Goal: Task Accomplishment & Management: Manage account settings

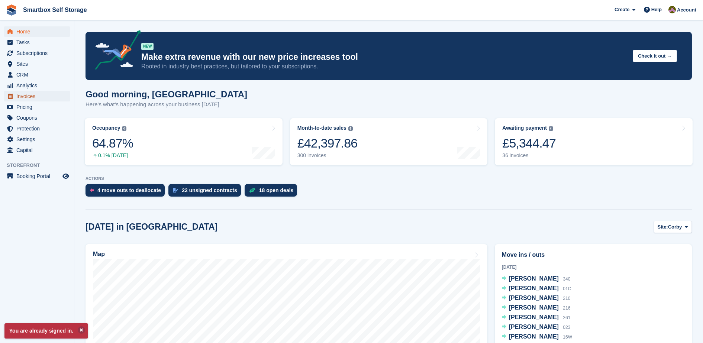
click at [52, 97] on span "Invoices" at bounding box center [38, 96] width 45 height 10
click at [34, 97] on span "Invoices" at bounding box center [38, 96] width 45 height 10
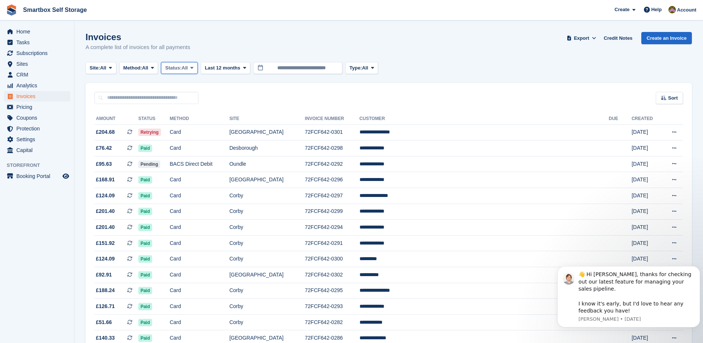
click at [191, 68] on button "Status: All" at bounding box center [179, 68] width 36 height 12
click at [185, 126] on link "Open" at bounding box center [196, 125] width 65 height 13
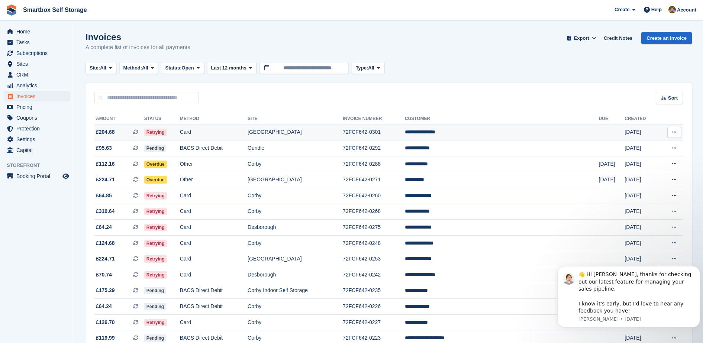
click at [232, 133] on td "Card" at bounding box center [214, 133] width 68 height 16
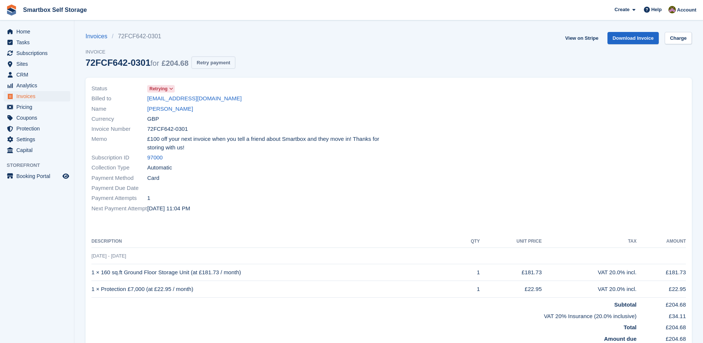
click at [216, 62] on button "Retry payment" at bounding box center [213, 63] width 44 height 12
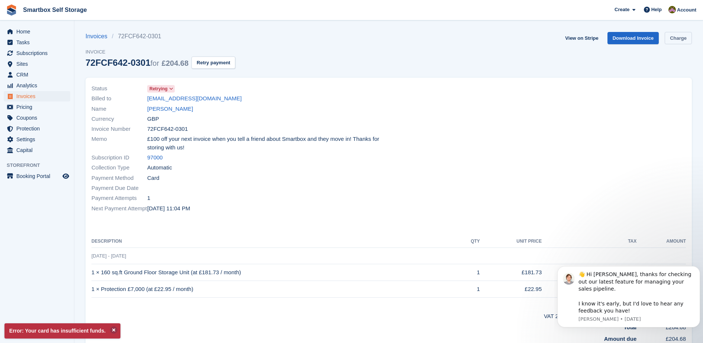
click at [679, 43] on link "Charge" at bounding box center [678, 38] width 27 height 12
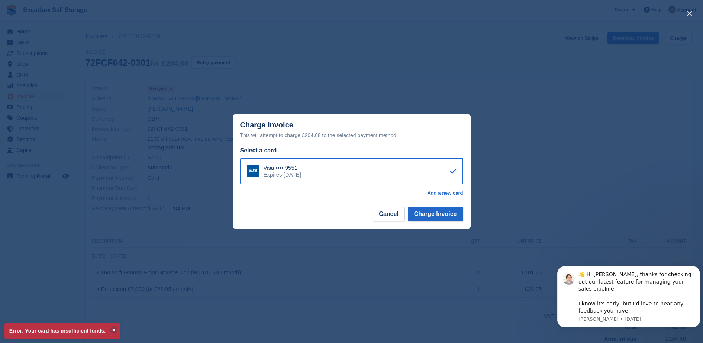
click at [403, 168] on div "Visa •••• 9551 Expires April 2029" at bounding box center [351, 171] width 223 height 27
click at [390, 206] on footer "Cancel Charge Invoice" at bounding box center [352, 216] width 238 height 23
click at [390, 213] on button "Cancel" at bounding box center [389, 214] width 32 height 15
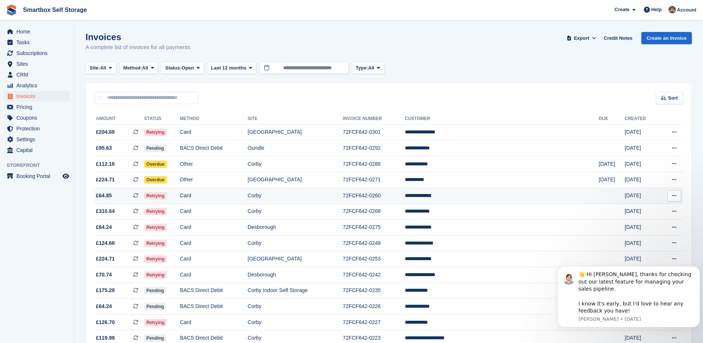
click at [245, 194] on td "Card" at bounding box center [214, 196] width 68 height 16
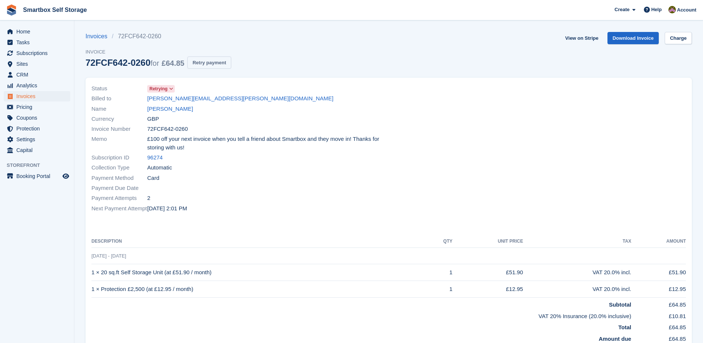
click at [221, 66] on button "Retry payment" at bounding box center [209, 63] width 44 height 12
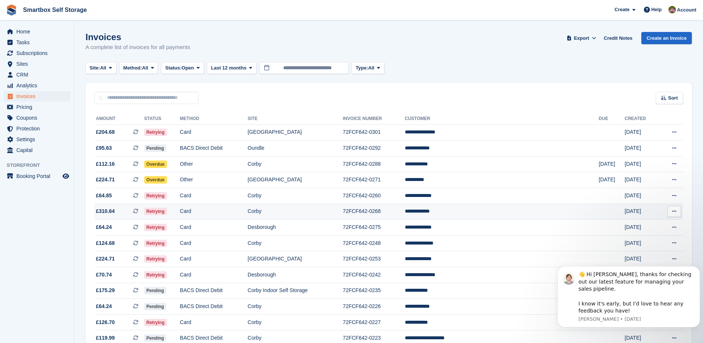
click at [226, 215] on td "Card" at bounding box center [214, 212] width 68 height 16
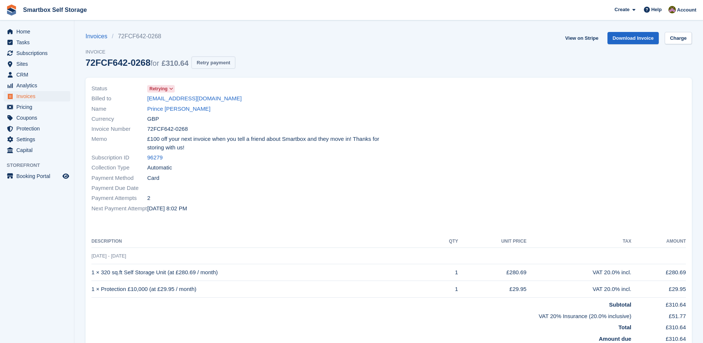
click at [223, 65] on button "Retry payment" at bounding box center [213, 63] width 44 height 12
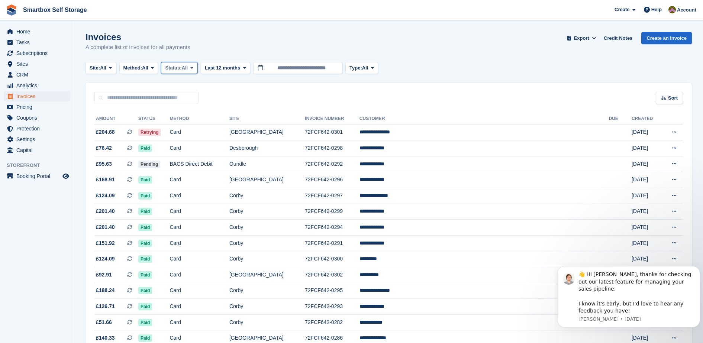
click at [189, 74] on button "Status: All" at bounding box center [179, 68] width 36 height 12
click at [187, 125] on link "Open" at bounding box center [196, 125] width 65 height 13
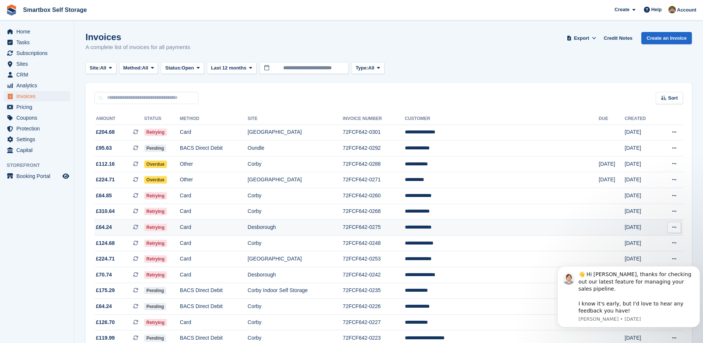
click at [180, 226] on td "Retrying" at bounding box center [162, 228] width 36 height 16
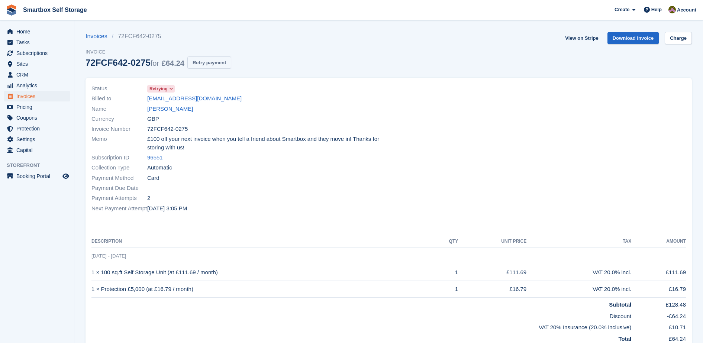
click at [216, 65] on button "Retry payment" at bounding box center [209, 63] width 44 height 12
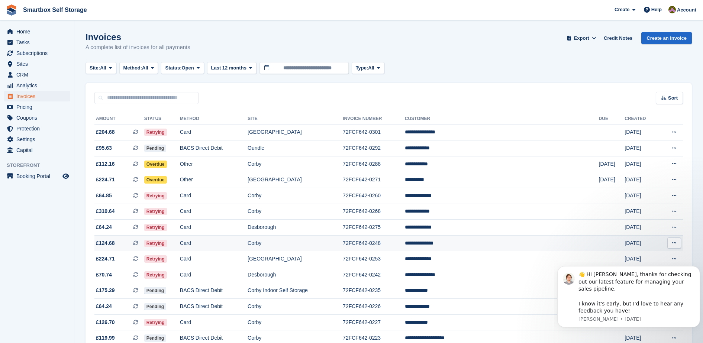
click at [219, 243] on td "Card" at bounding box center [214, 243] width 68 height 16
click at [235, 133] on td "Card" at bounding box center [214, 133] width 68 height 16
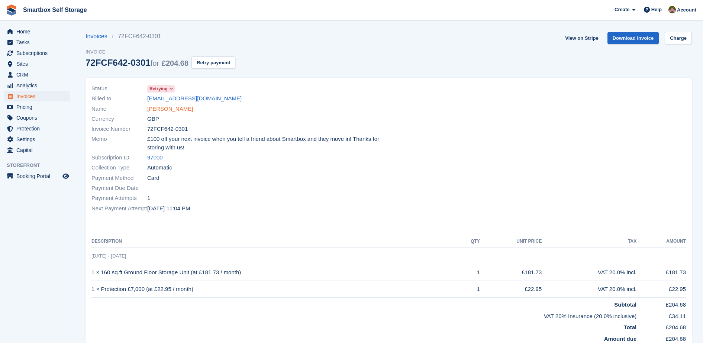
click at [183, 105] on link "[PERSON_NAME]" at bounding box center [170, 109] width 46 height 9
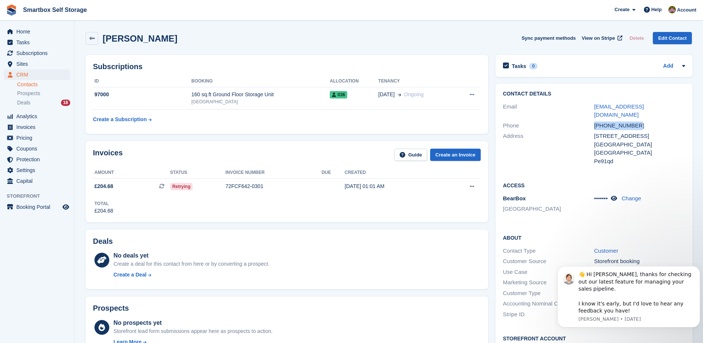
drag, startPoint x: 632, startPoint y: 116, endPoint x: 555, endPoint y: 117, distance: 77.3
click at [555, 120] on div "Phone +447545942856" at bounding box center [594, 125] width 182 height 11
copy div "+447545942856"
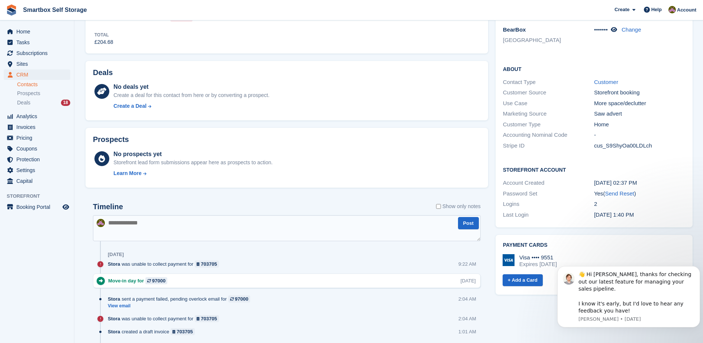
scroll to position [178, 0]
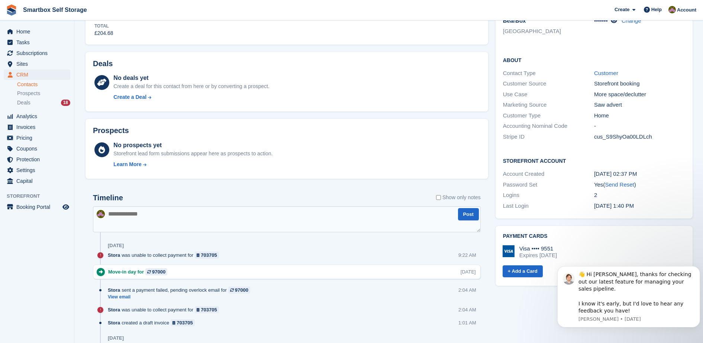
click at [260, 283] on div at bounding box center [287, 282] width 388 height 7
click at [258, 278] on div "Move-in day for 97000 Mon, 18 Aug" at bounding box center [287, 272] width 388 height 14
click at [267, 222] on textarea at bounding box center [287, 219] width 388 height 26
type textarea "*******"
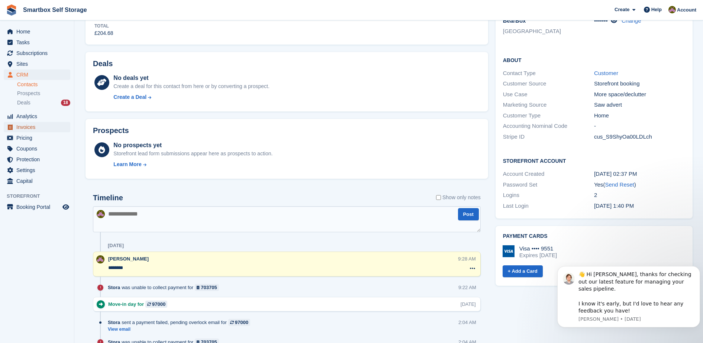
click at [30, 129] on span "Invoices" at bounding box center [38, 127] width 45 height 10
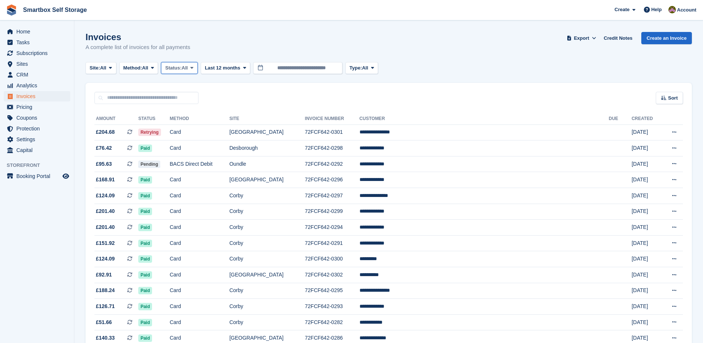
click at [181, 65] on span "Status:" at bounding box center [173, 67] width 16 height 7
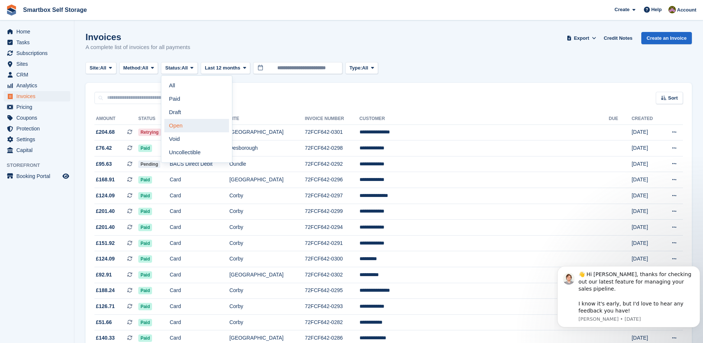
click at [189, 125] on link "Open" at bounding box center [196, 125] width 65 height 13
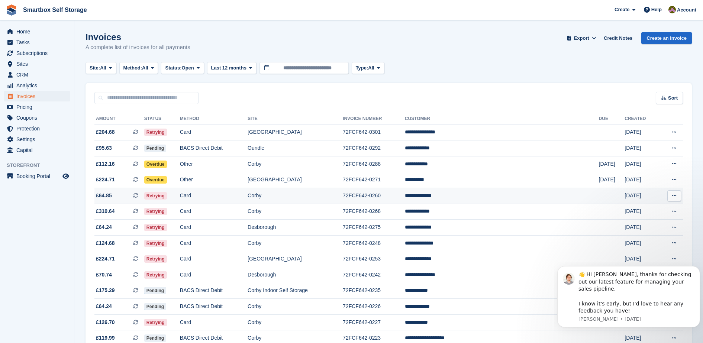
click at [238, 197] on td "Card" at bounding box center [214, 196] width 68 height 16
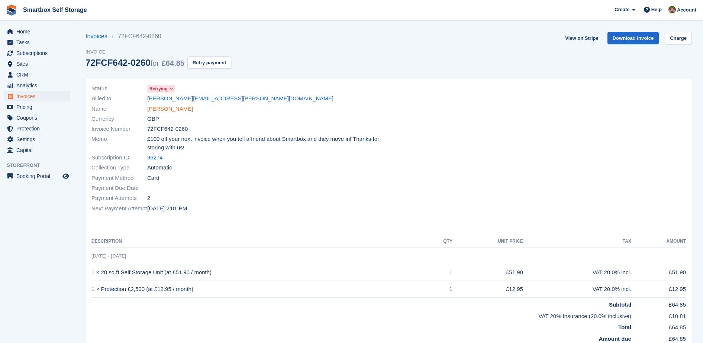
click at [178, 109] on link "[PERSON_NAME]" at bounding box center [170, 109] width 46 height 9
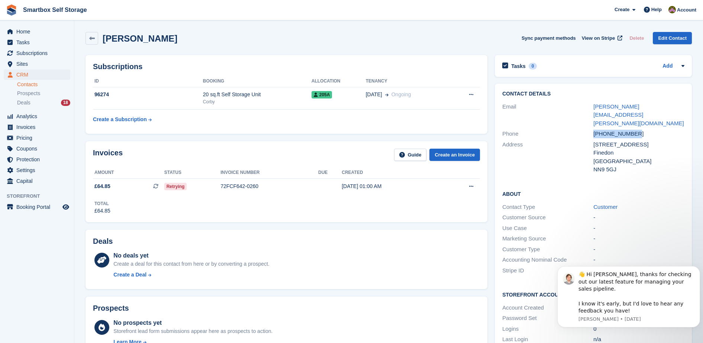
drag, startPoint x: 644, startPoint y: 121, endPoint x: 572, endPoint y: 116, distance: 72.7
click at [572, 129] on div "Phone +447833286803" at bounding box center [593, 134] width 182 height 11
copy div "+447833286803"
click at [64, 127] on link "Invoices" at bounding box center [37, 127] width 67 height 10
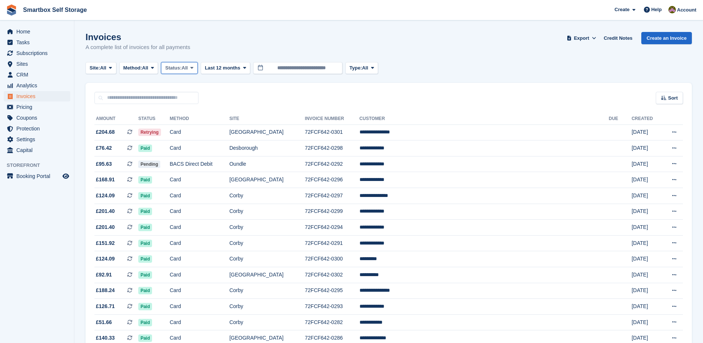
click at [175, 67] on span "Status:" at bounding box center [173, 67] width 16 height 7
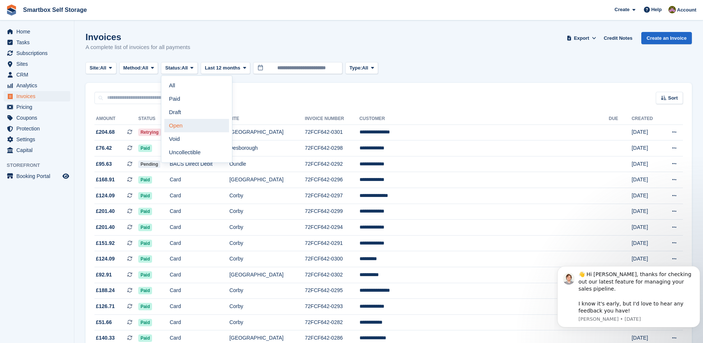
click at [194, 127] on link "Open" at bounding box center [196, 125] width 65 height 13
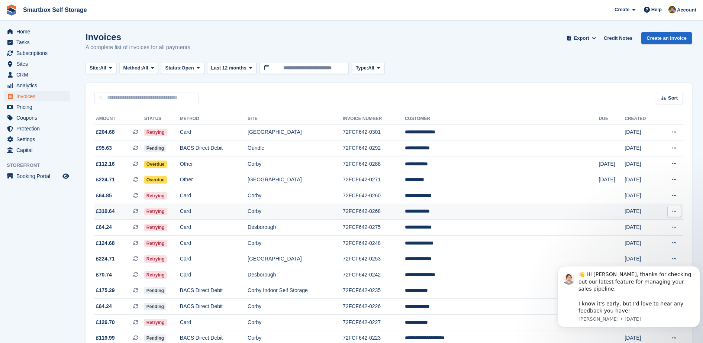
click at [227, 215] on td "Card" at bounding box center [214, 212] width 68 height 16
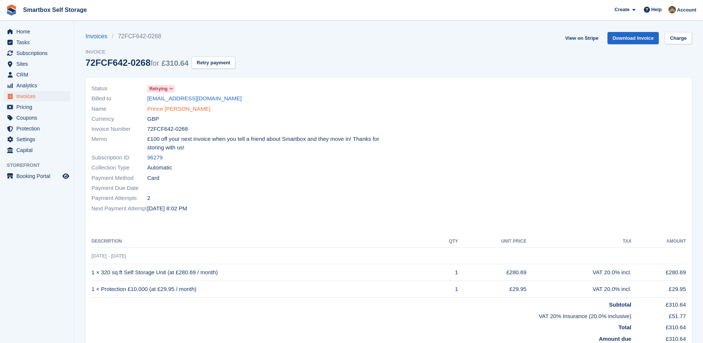
click at [159, 107] on link "Prince [PERSON_NAME]" at bounding box center [178, 109] width 63 height 9
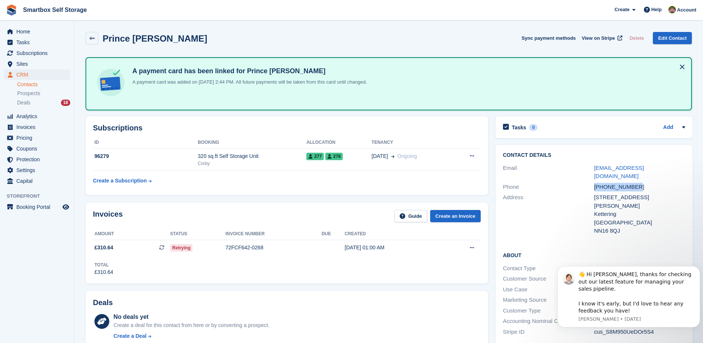
drag, startPoint x: 650, startPoint y: 177, endPoint x: 564, endPoint y: 179, distance: 86.6
click at [564, 182] on div "Phone [PHONE_NUMBER]" at bounding box center [594, 187] width 182 height 11
copy div "[PHONE_NUMBER]"
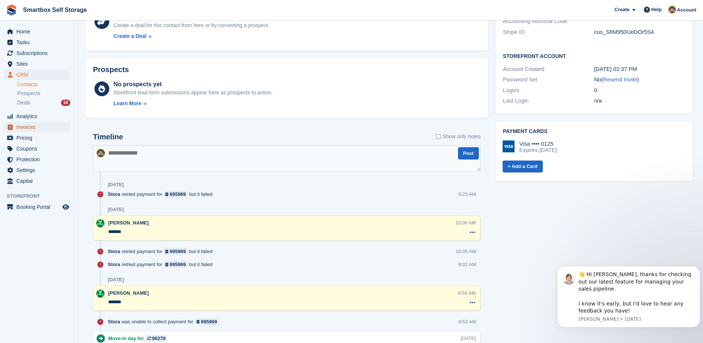
click at [38, 130] on span "Invoices" at bounding box center [38, 127] width 45 height 10
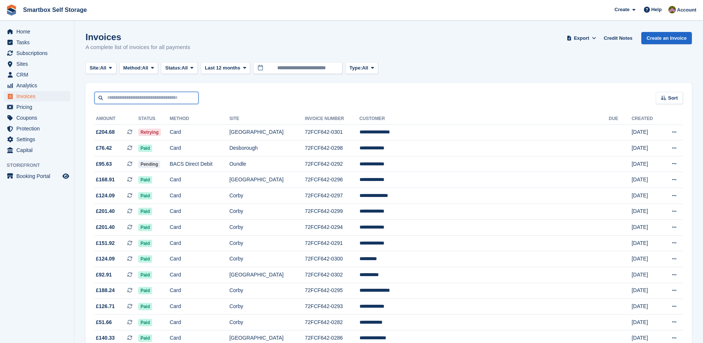
click at [135, 100] on input "text" at bounding box center [146, 98] width 104 height 12
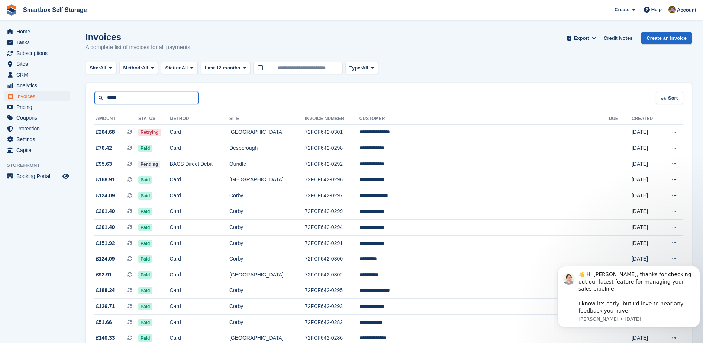
type input "*****"
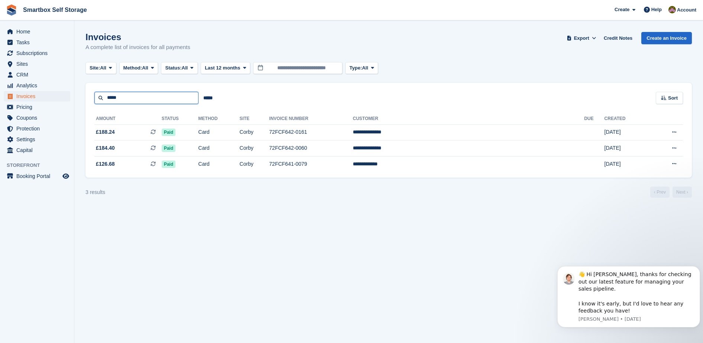
click at [135, 100] on input "*****" at bounding box center [146, 98] width 104 height 12
type input "*"
type input "******"
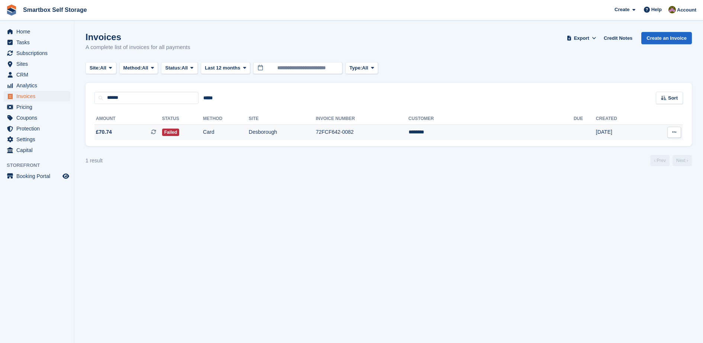
click at [249, 132] on td "Card" at bounding box center [226, 133] width 46 height 16
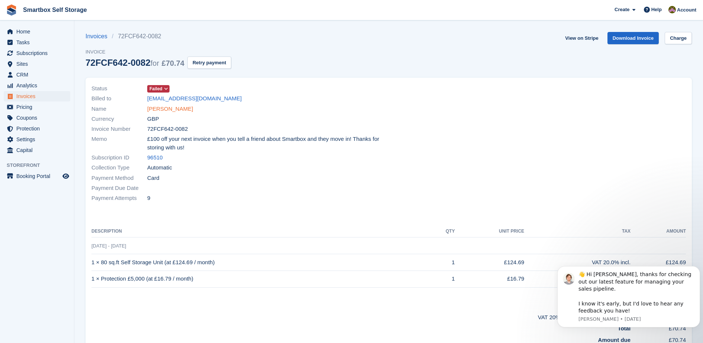
click at [156, 110] on link "[PERSON_NAME]" at bounding box center [170, 109] width 46 height 9
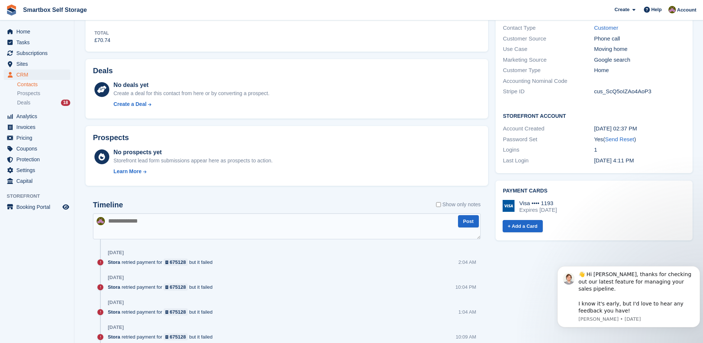
scroll to position [173, 0]
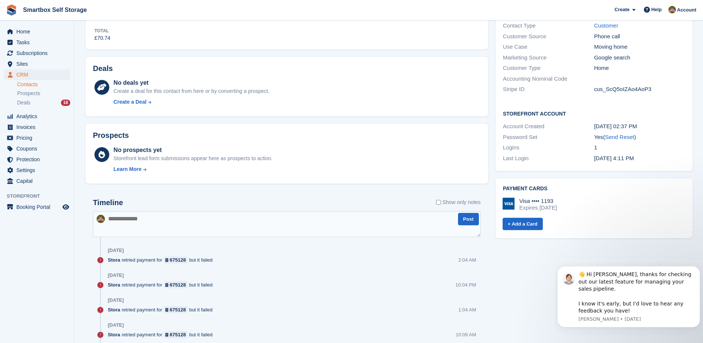
click at [216, 222] on textarea at bounding box center [287, 224] width 388 height 26
type textarea "*"
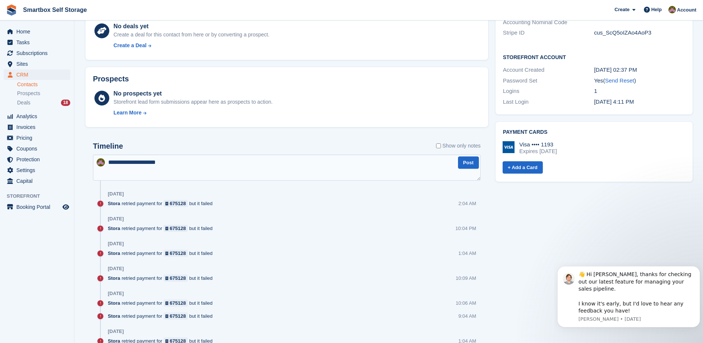
scroll to position [231, 0]
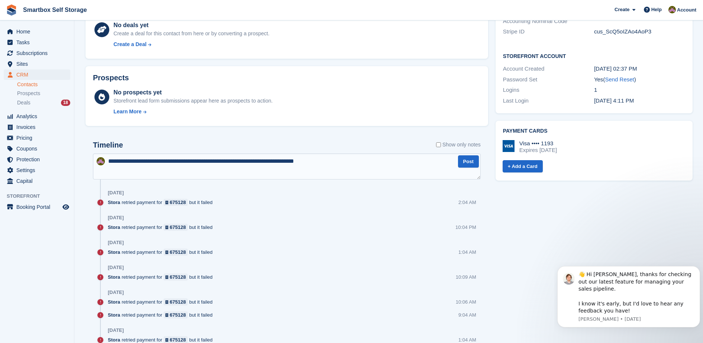
type textarea "**********"
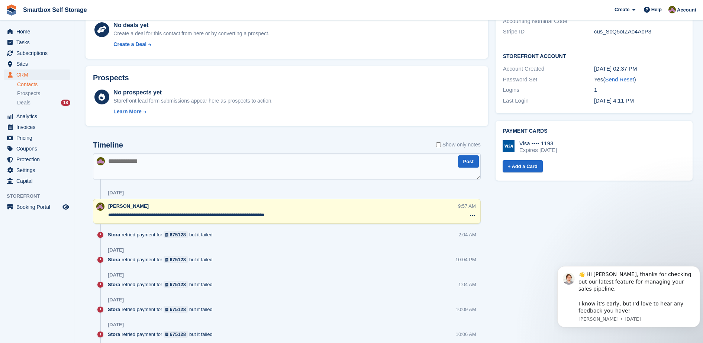
scroll to position [0, 0]
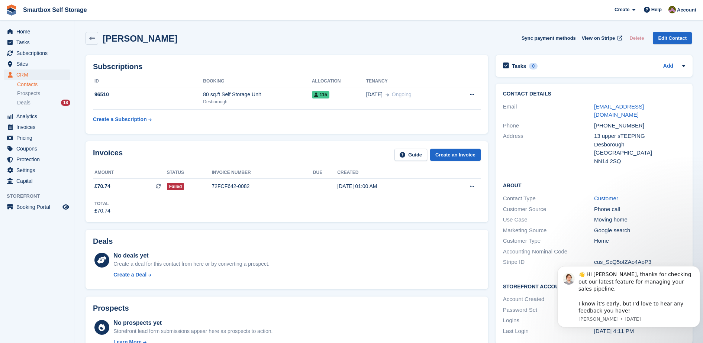
click at [61, 83] on link "Contacts" at bounding box center [43, 84] width 53 height 7
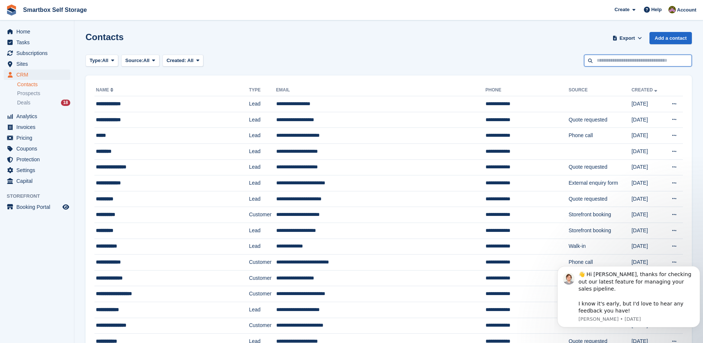
click at [625, 64] on input "text" at bounding box center [638, 61] width 108 height 12
type input "******"
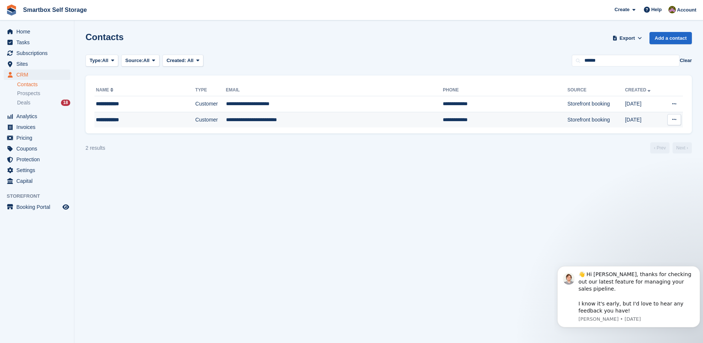
click at [265, 123] on td "**********" at bounding box center [334, 120] width 217 height 16
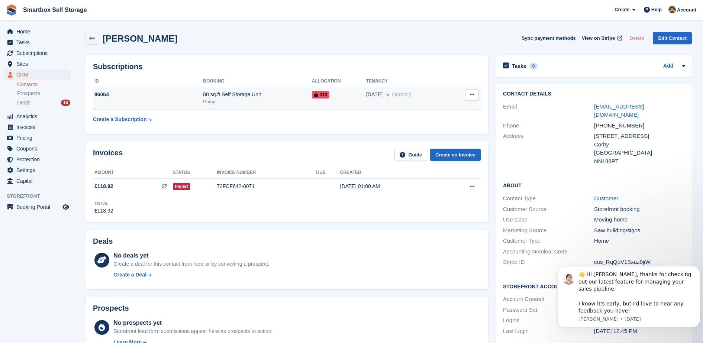
click at [299, 93] on div "80 sq.ft Self Storage Unit" at bounding box center [257, 95] width 109 height 8
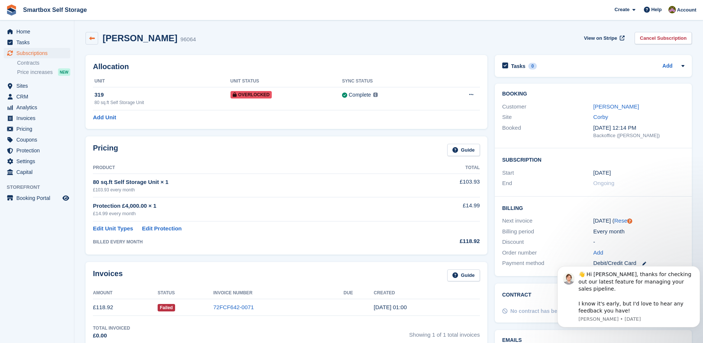
click at [92, 39] on icon at bounding box center [92, 39] width 6 height 6
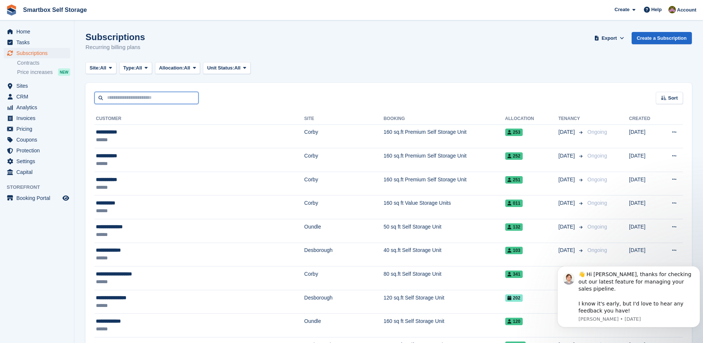
click at [194, 103] on input "text" at bounding box center [146, 98] width 104 height 12
type input "******"
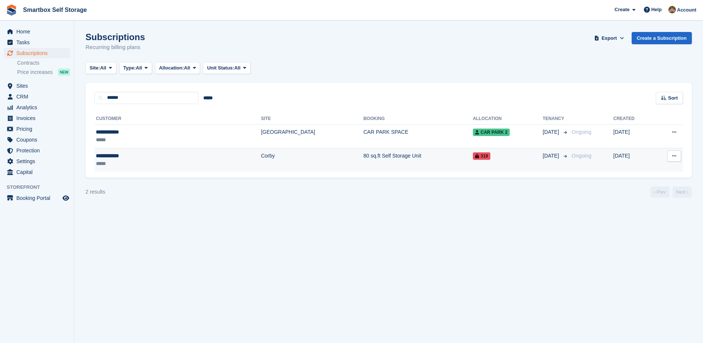
click at [156, 154] on div "**********" at bounding box center [139, 156] width 87 height 8
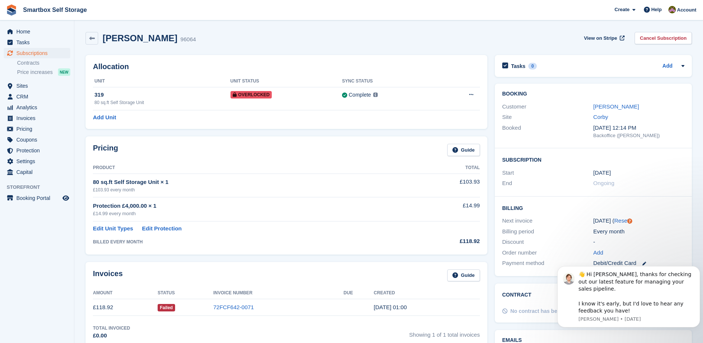
click at [121, 40] on h2 "[PERSON_NAME]" at bounding box center [140, 38] width 75 height 10
click at [618, 105] on link "[PERSON_NAME]" at bounding box center [616, 106] width 46 height 6
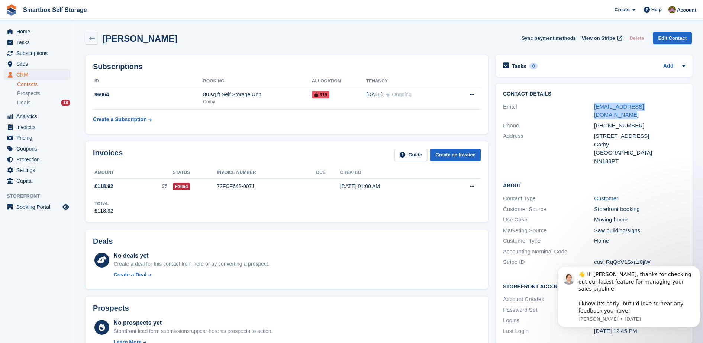
drag, startPoint x: 671, startPoint y: 109, endPoint x: 555, endPoint y: 109, distance: 116.0
click at [555, 109] on div "Email kiara_jay_carter@icloud.com" at bounding box center [594, 110] width 182 height 19
copy div "kiara_jay_carter@icloud.com"
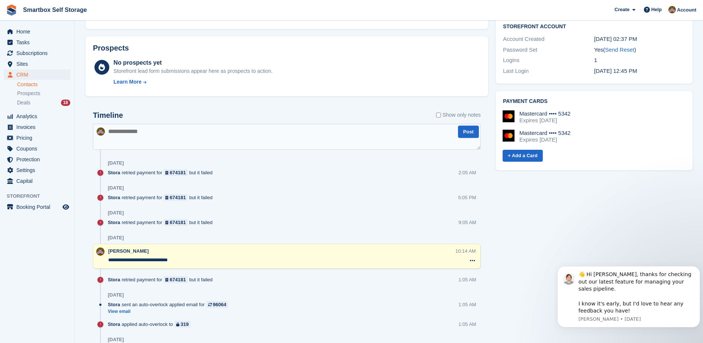
scroll to position [263, 0]
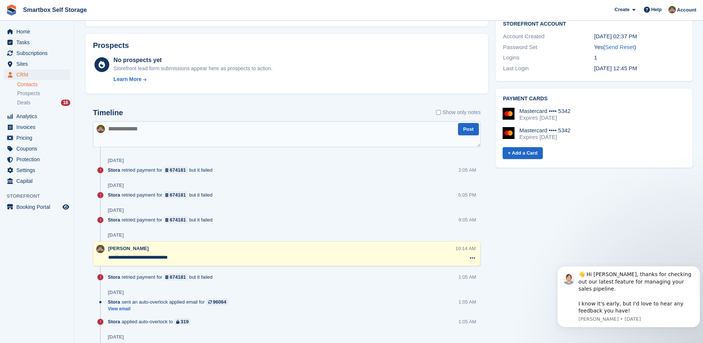
click at [336, 126] on textarea at bounding box center [287, 134] width 388 height 26
type textarea "**********"
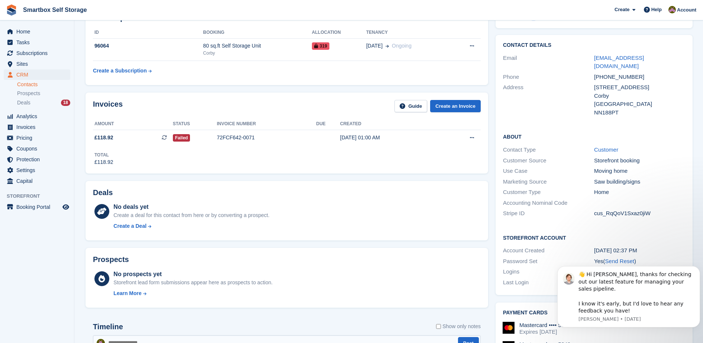
scroll to position [58, 0]
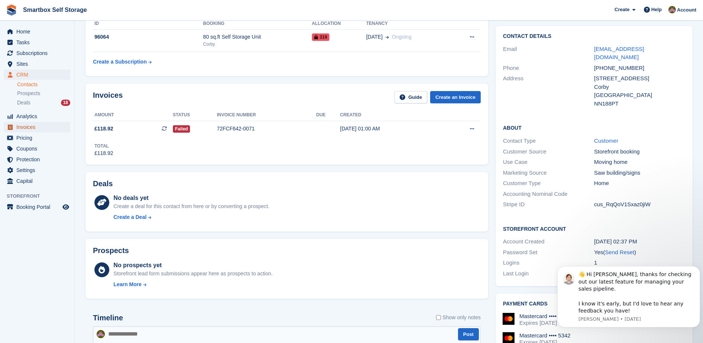
click at [38, 125] on span "Invoices" at bounding box center [38, 127] width 45 height 10
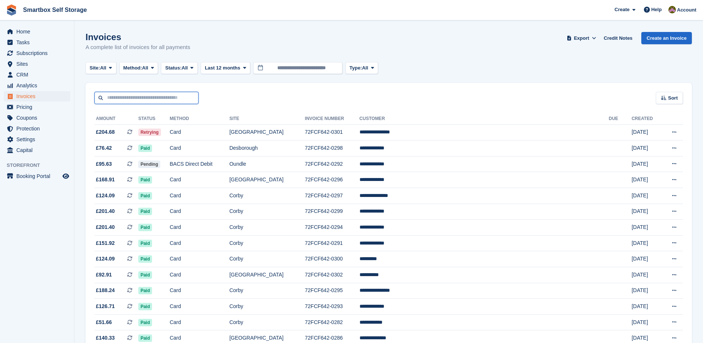
click at [154, 99] on input "text" at bounding box center [146, 98] width 104 height 12
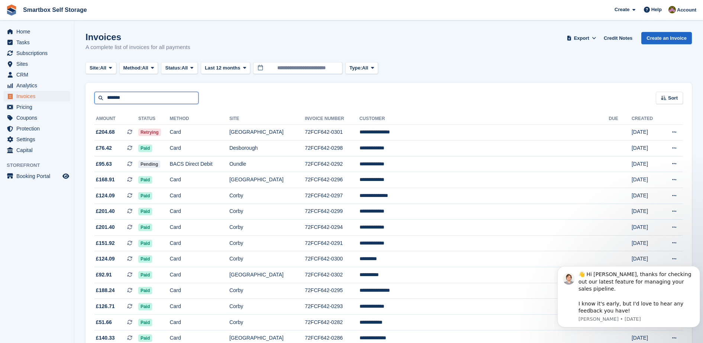
type input "*******"
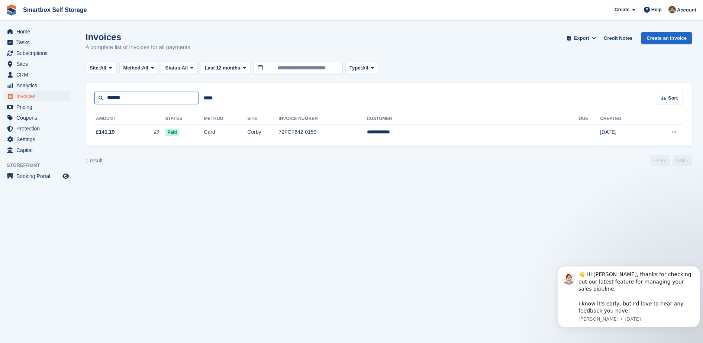
click at [181, 102] on input "*******" at bounding box center [146, 98] width 104 height 12
type input "*"
type input "********"
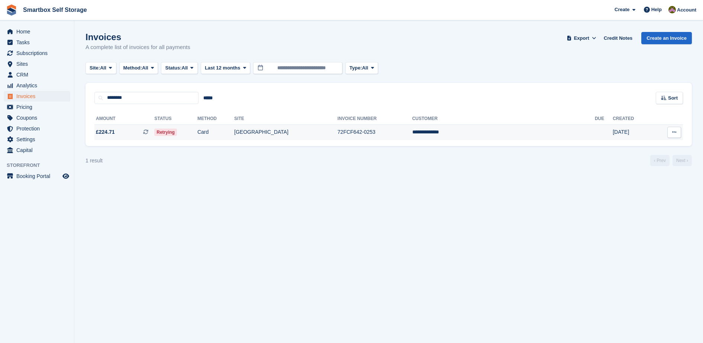
click at [315, 132] on td "[GEOGRAPHIC_DATA]" at bounding box center [285, 133] width 103 height 16
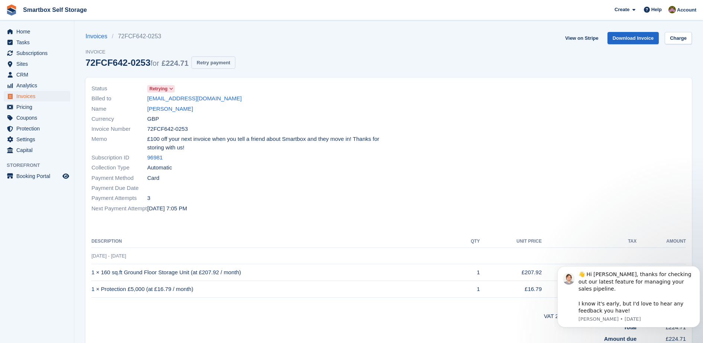
click at [223, 61] on button "Retry payment" at bounding box center [213, 63] width 44 height 12
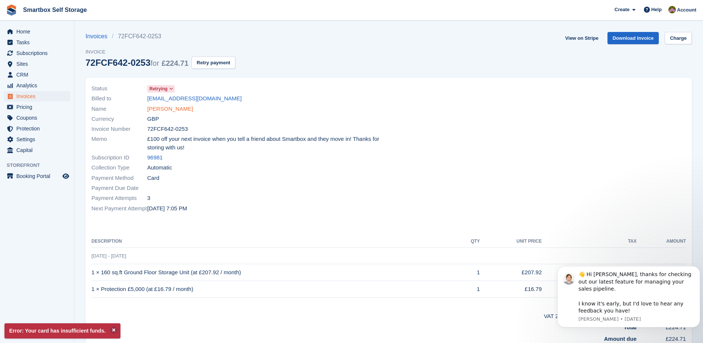
click at [171, 109] on link "[PERSON_NAME]" at bounding box center [170, 109] width 46 height 9
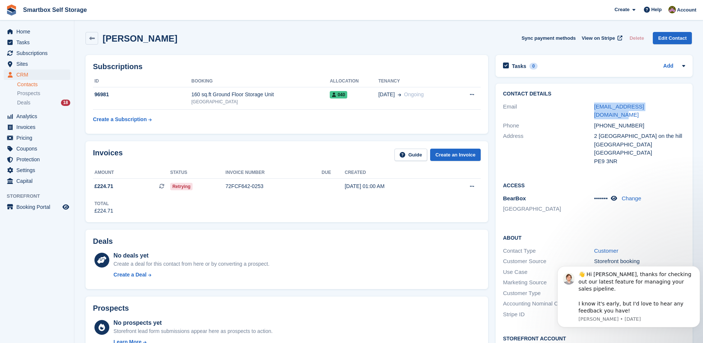
drag, startPoint x: 668, startPoint y: 104, endPoint x: 575, endPoint y: 101, distance: 93.7
click at [575, 101] on div "Contact Details Email karencheshire73@gmail.com Phone +447596519750 Address 2 N…" at bounding box center [594, 129] width 197 height 90
copy div "karencheshire73@gmail.com"
click at [541, 38] on button "Sync payment methods" at bounding box center [549, 38] width 54 height 12
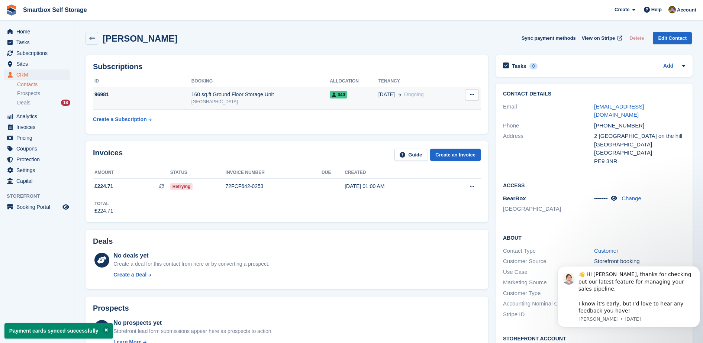
click at [470, 96] on icon at bounding box center [472, 94] width 4 height 5
click at [397, 97] on div "[DATE] Ongoing" at bounding box center [416, 95] width 76 height 8
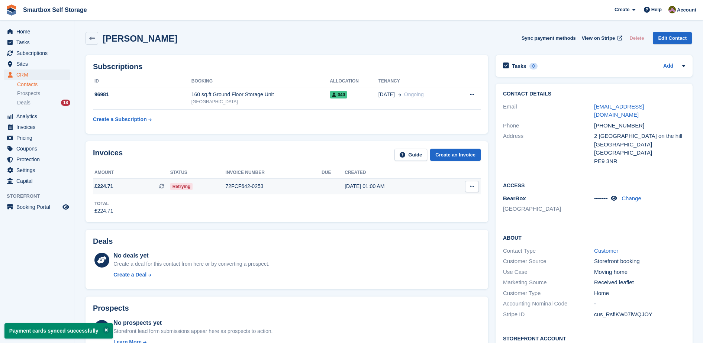
click at [208, 187] on div "Retrying" at bounding box center [197, 187] width 55 height 8
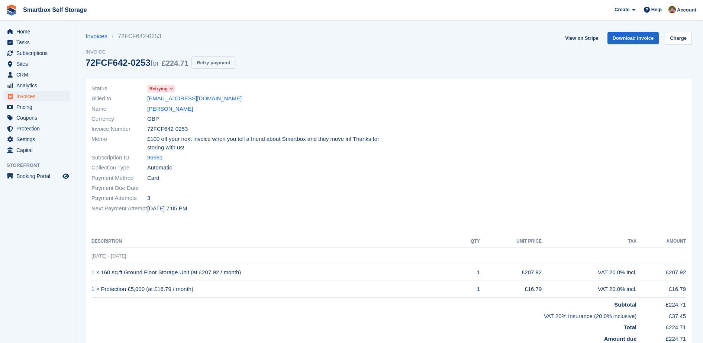
click at [211, 61] on button "Retry payment" at bounding box center [213, 63] width 44 height 12
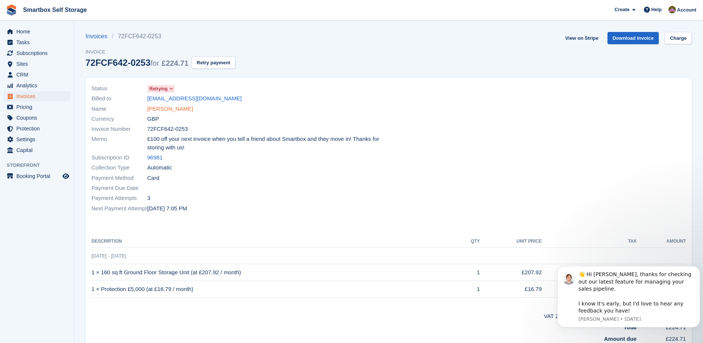
click at [164, 106] on link "[PERSON_NAME]" at bounding box center [170, 109] width 46 height 9
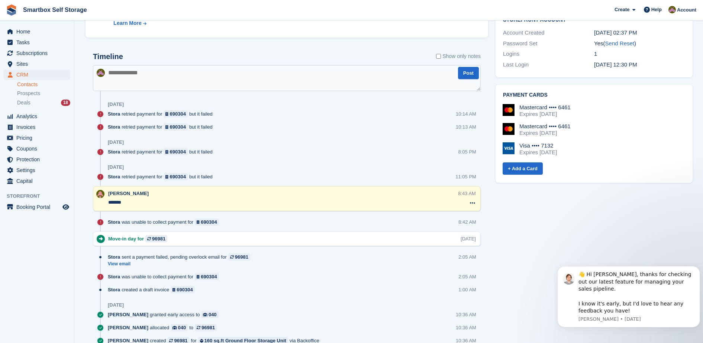
scroll to position [314, 0]
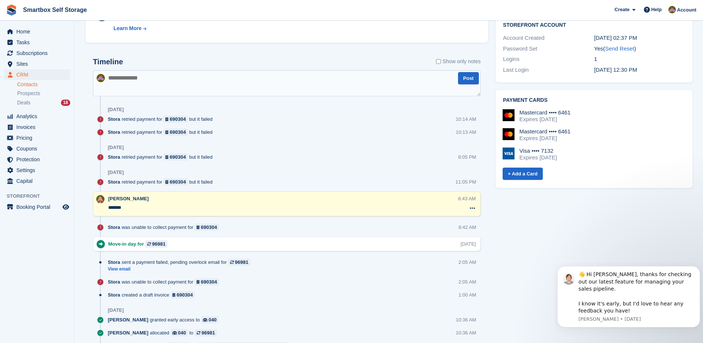
click at [200, 86] on textarea at bounding box center [287, 83] width 388 height 26
type textarea "*"
click at [38, 124] on span "Invoices" at bounding box center [38, 127] width 45 height 10
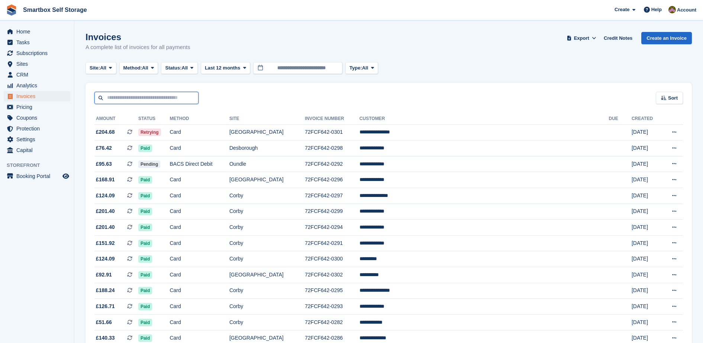
click at [165, 96] on input "text" at bounding box center [146, 98] width 104 height 12
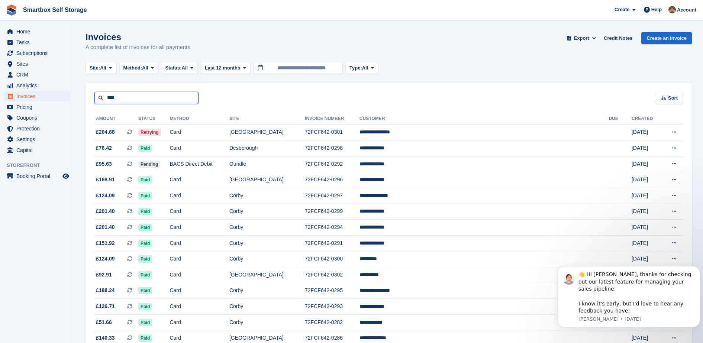
type input "****"
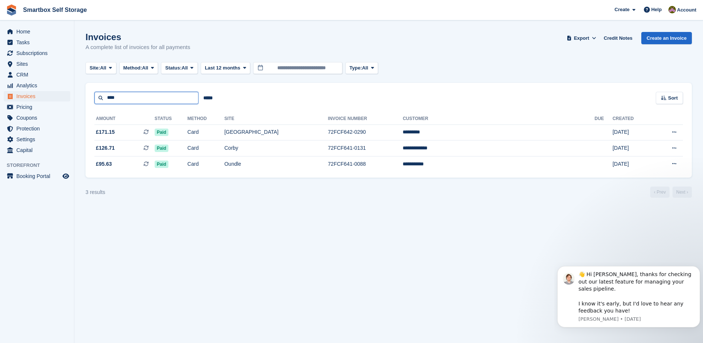
click at [113, 98] on input "****" at bounding box center [146, 98] width 104 height 12
click at [136, 96] on input "********" at bounding box center [146, 98] width 104 height 12
type input "**********"
